Goal: Task Accomplishment & Management: Manage account settings

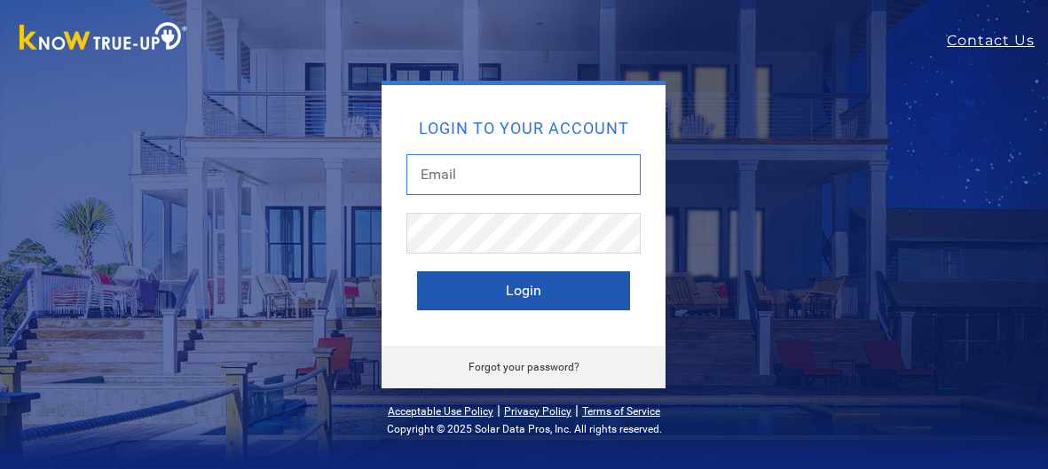
type input "[EMAIL_ADDRESS][DOMAIN_NAME]"
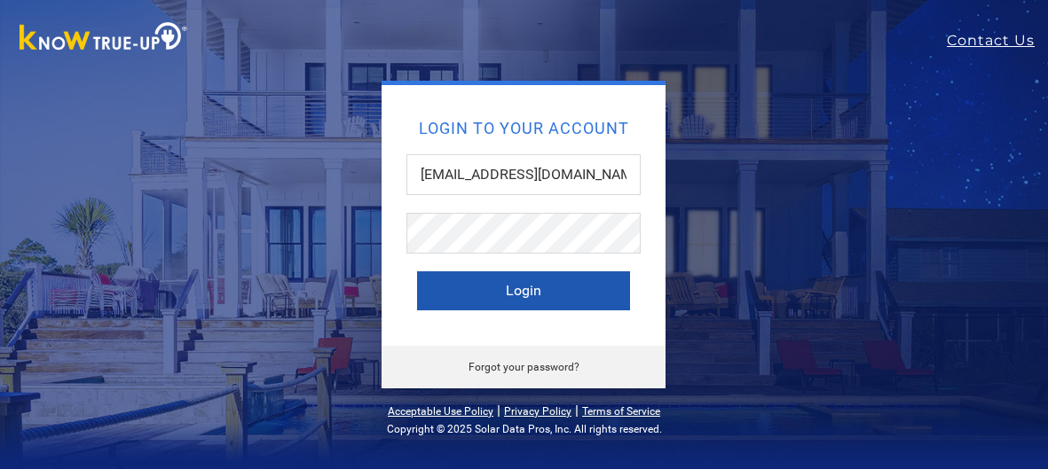
click at [515, 293] on button "Login" at bounding box center [523, 291] width 213 height 39
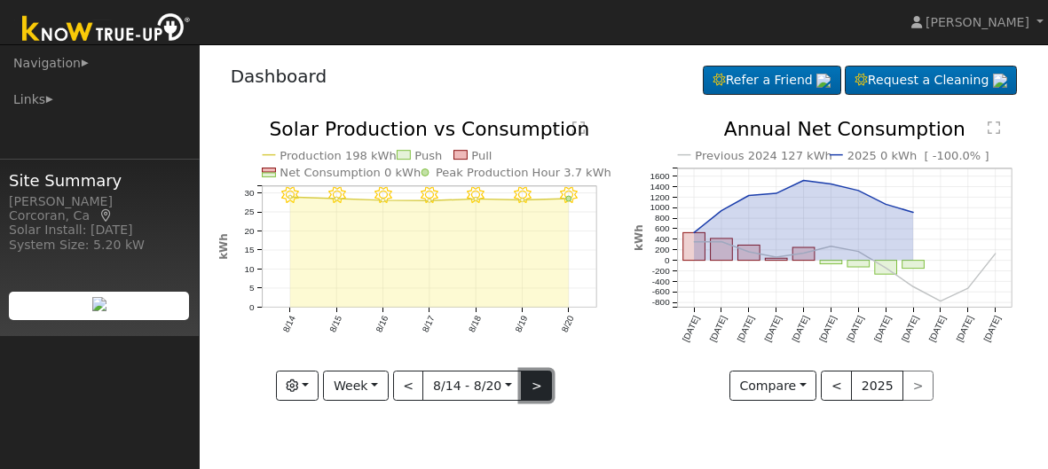
click at [524, 386] on button ">" at bounding box center [536, 386] width 31 height 30
type input "2025-08-21"
